Goal: Task Accomplishment & Management: Use online tool/utility

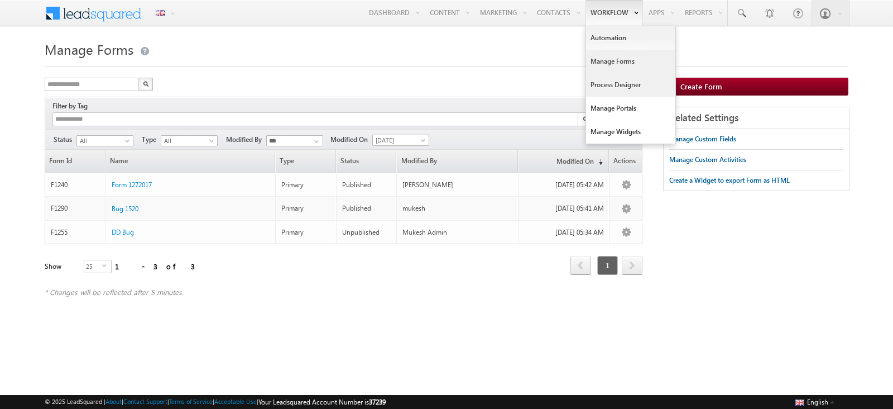
click at [613, 85] on link "Process Designer" at bounding box center [630, 84] width 89 height 23
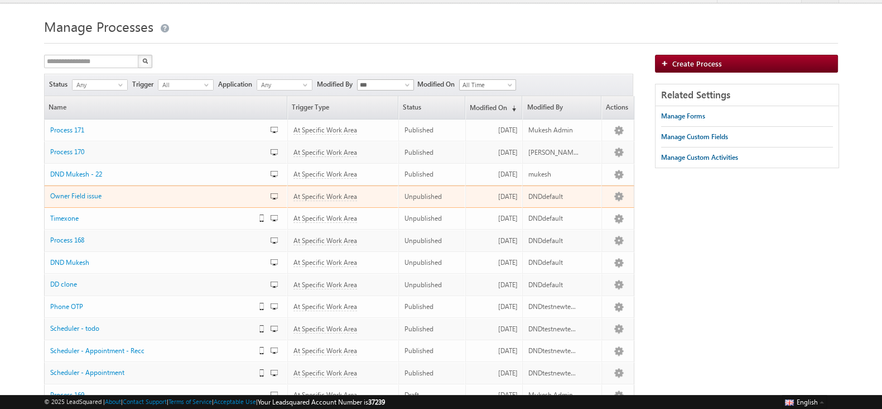
scroll to position [25, 0]
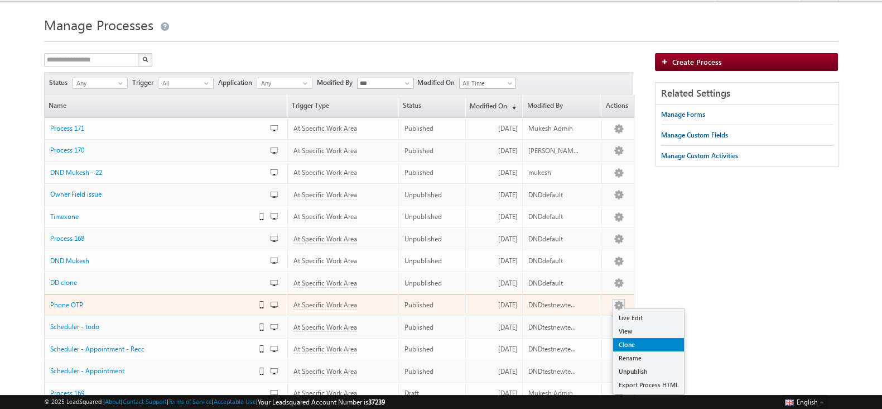
click at [622, 340] on link "Clone" at bounding box center [648, 344] width 71 height 13
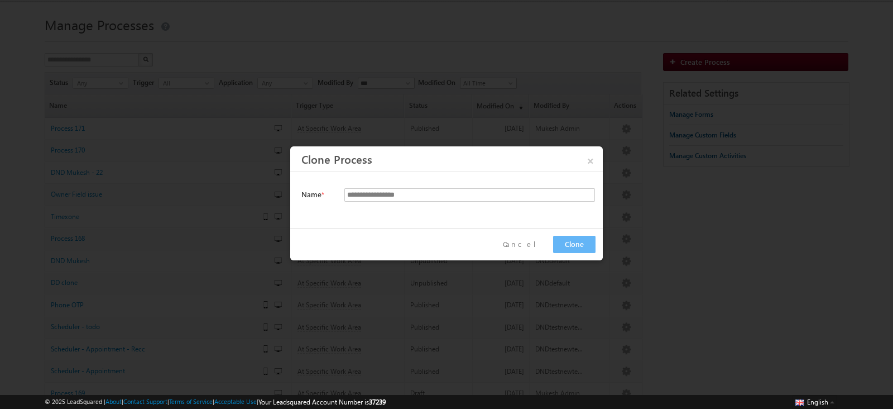
click at [408, 204] on div at bounding box center [466, 209] width 245 height 16
click at [408, 199] on input "**********" at bounding box center [469, 194] width 251 height 13
paste input "text"
type input "**********"
click at [578, 241] on button "Clone" at bounding box center [574, 244] width 42 height 17
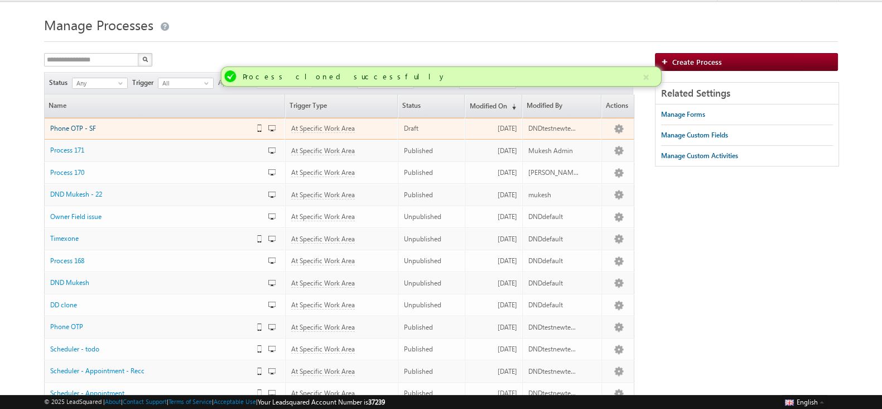
click at [85, 124] on span "Phone OTP - SF" at bounding box center [73, 128] width 46 height 8
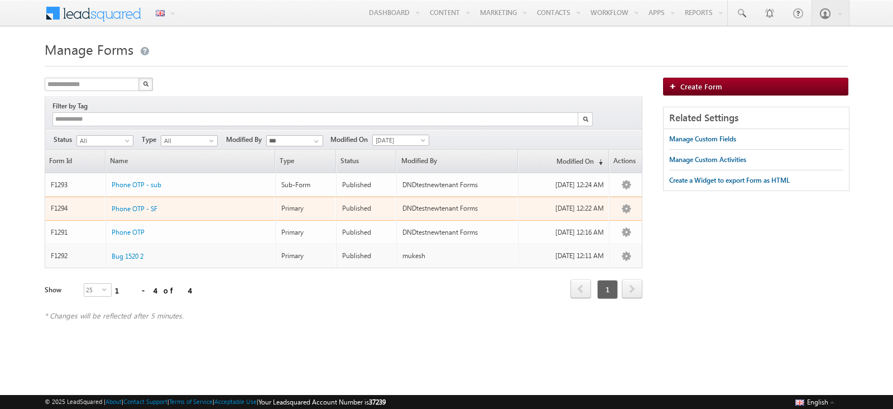
drag, startPoint x: 179, startPoint y: 196, endPoint x: 90, endPoint y: 201, distance: 89.4
click at [90, 201] on tr "F1294 Phone OTP - SF Primary Published DNDtestnewtenant Forms 16/09/2025 12:22 …" at bounding box center [344, 208] width 598 height 24
copy tr "Phone OTP - SF"
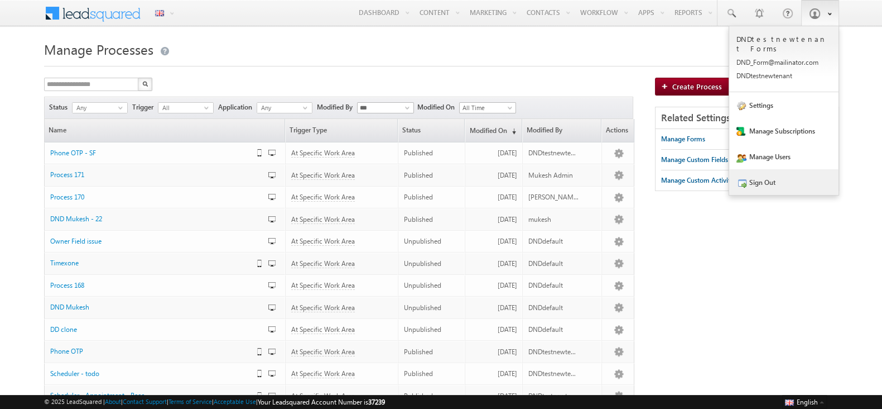
click at [785, 175] on link "Sign Out" at bounding box center [783, 182] width 109 height 26
